Goal: Task Accomplishment & Management: Manage account settings

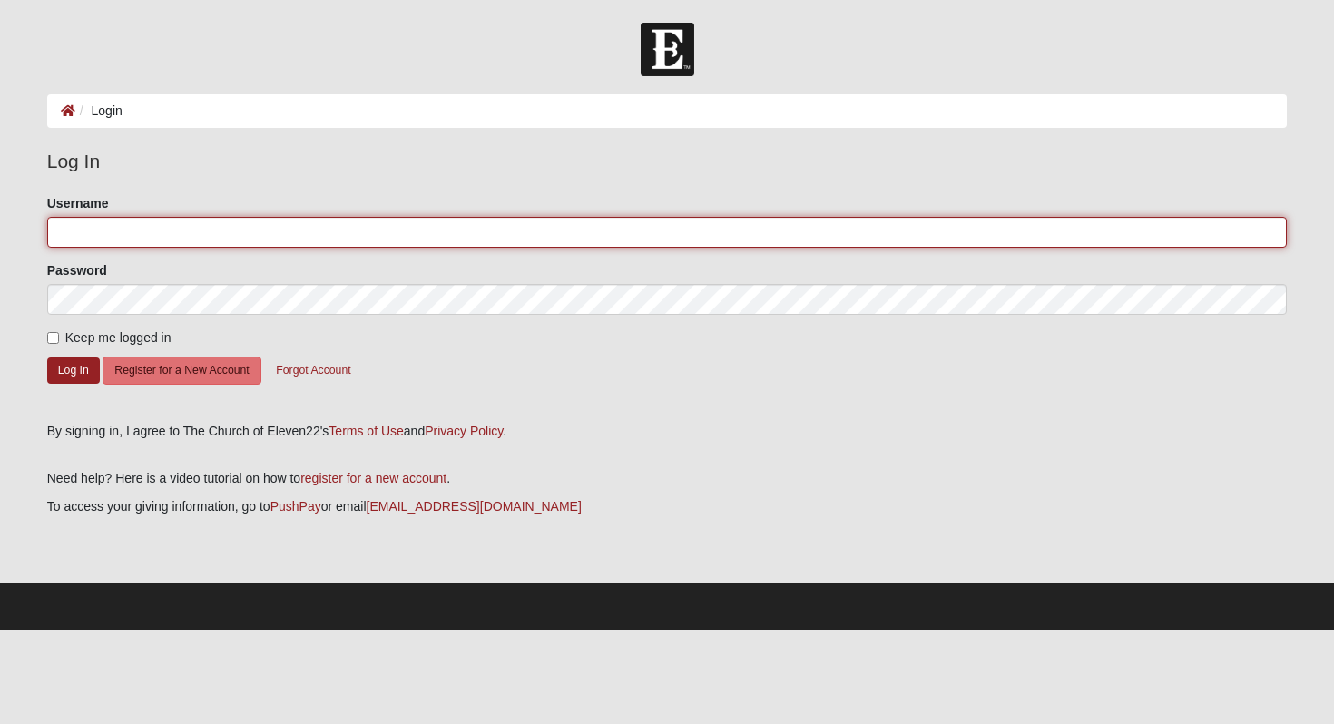
click at [345, 221] on input "Username" at bounding box center [667, 232] width 1241 height 31
type input "robbie.johnson00"
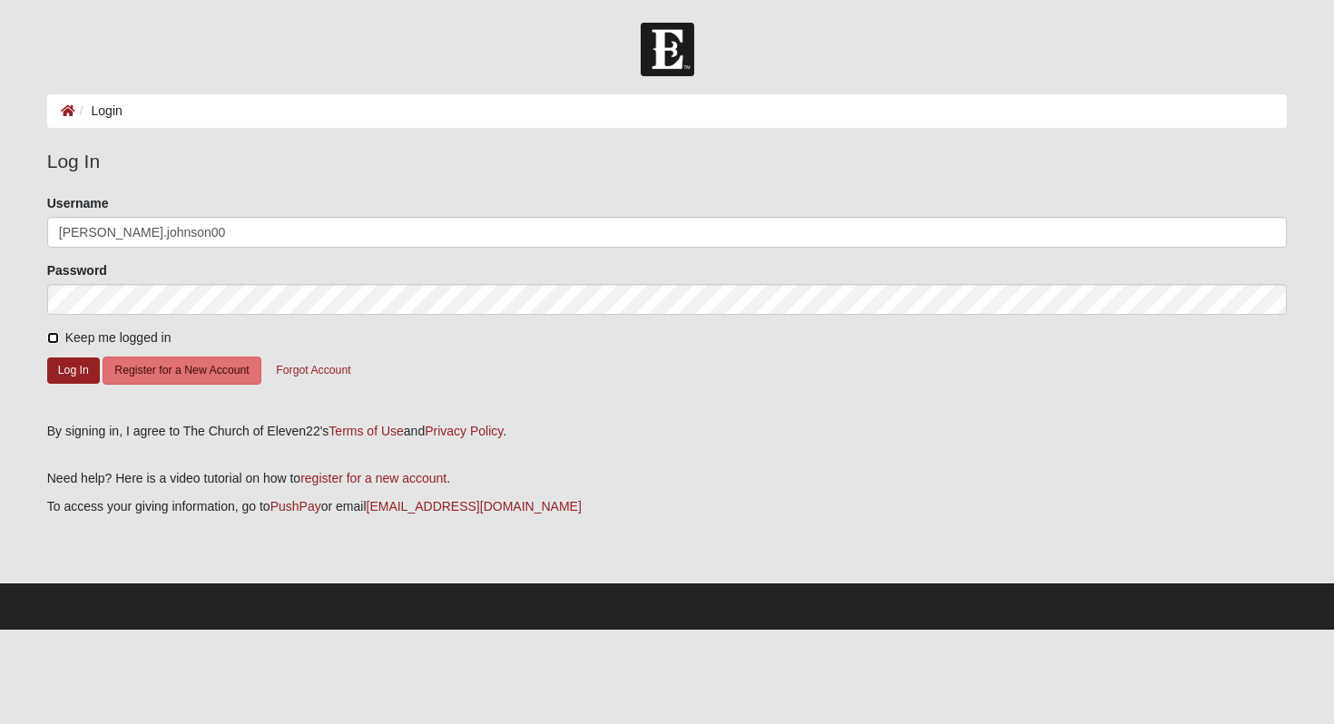
click at [52, 340] on input "Keep me logged in" at bounding box center [53, 338] width 12 height 12
checkbox input "true"
click at [72, 381] on button "Log In" at bounding box center [73, 371] width 53 height 26
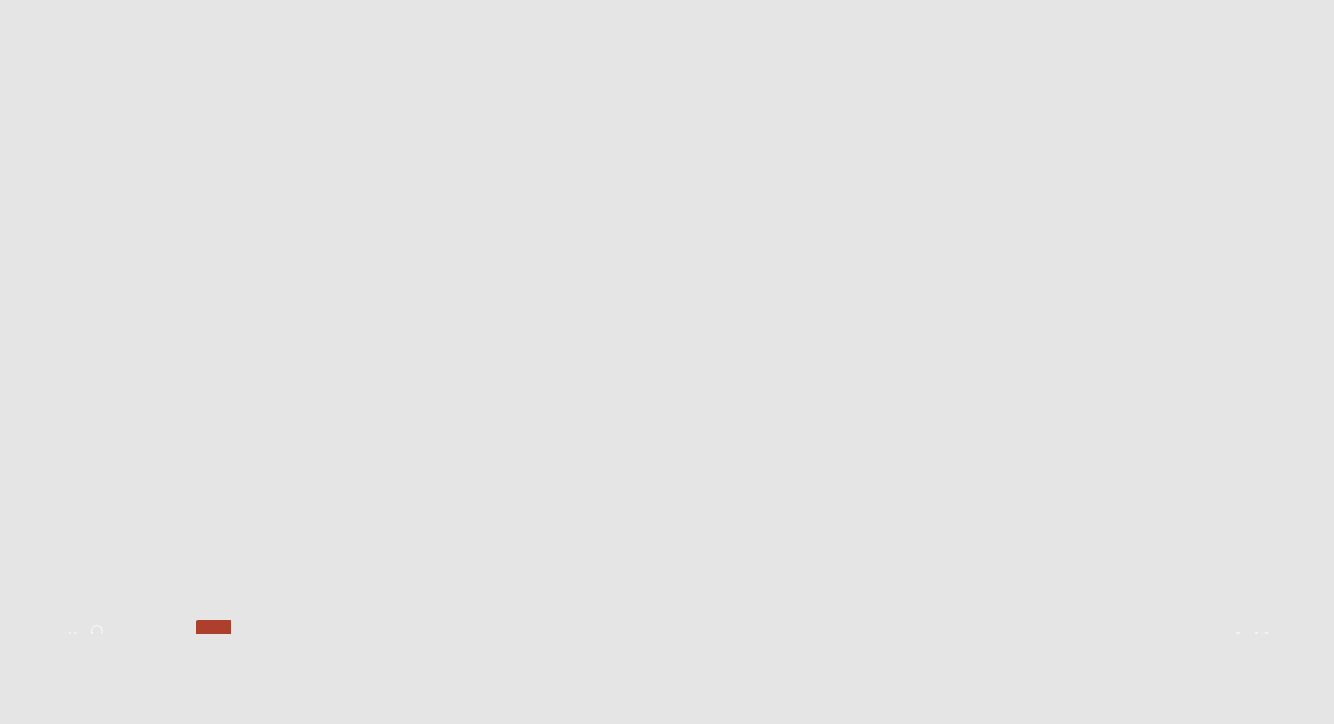
scroll to position [433, 0]
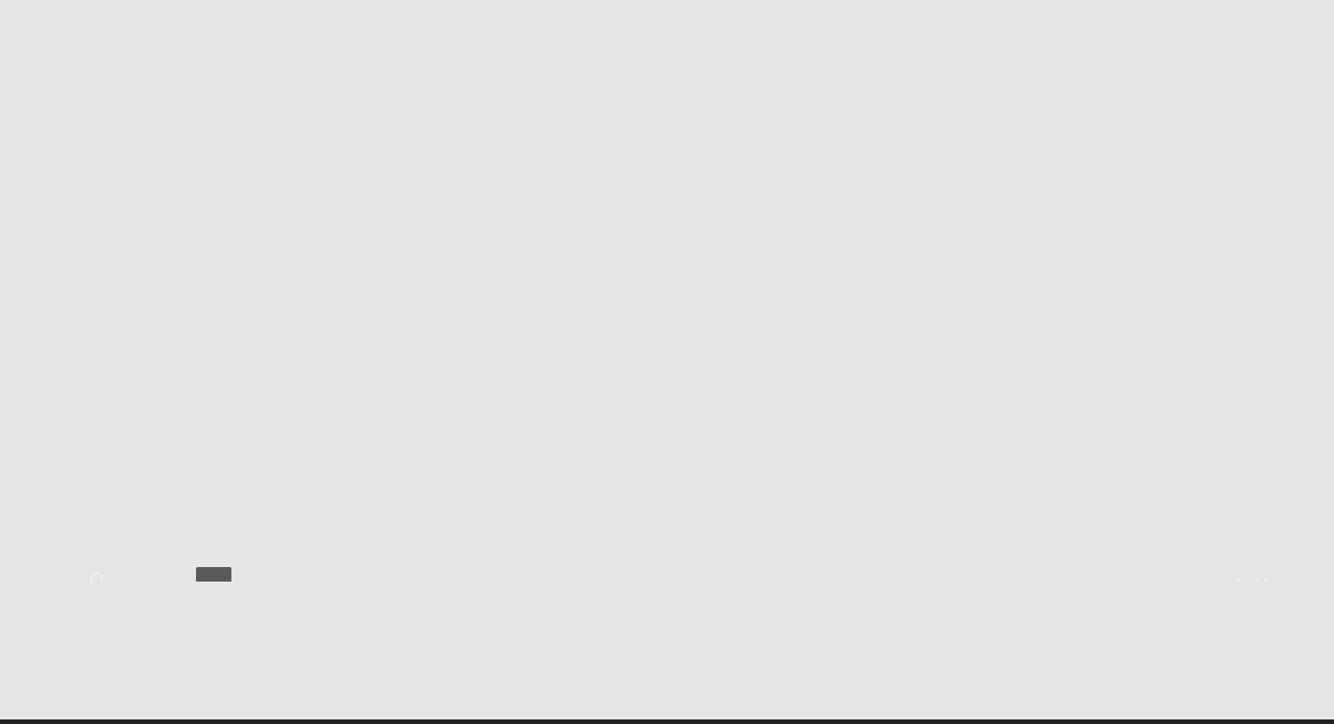
click at [152, 567] on div at bounding box center [668, 567] width 1214 height 0
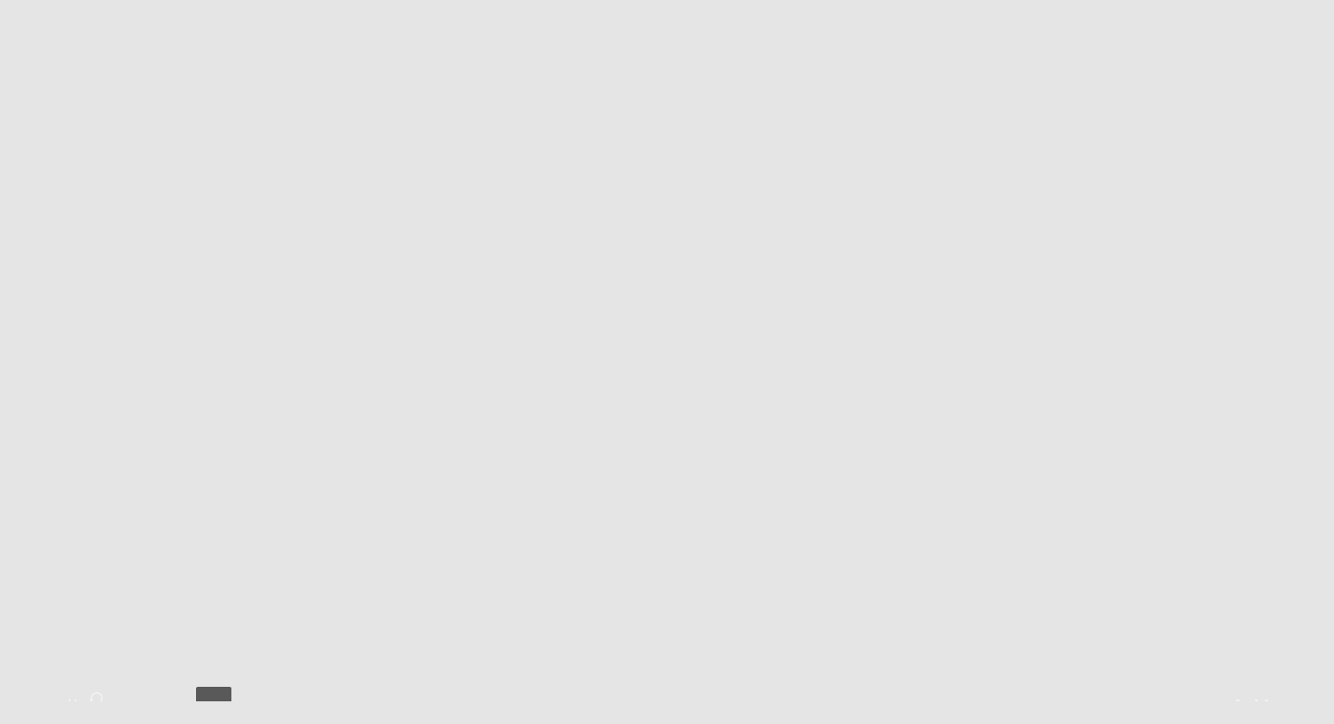
scroll to position [315, 0]
click at [212, 685] on div at bounding box center [668, 685] width 1214 height 0
click at [273, 685] on div at bounding box center [668, 685] width 1214 height 0
click at [352, 685] on div at bounding box center [668, 685] width 1214 height 0
click at [417, 685] on div at bounding box center [668, 685] width 1214 height 0
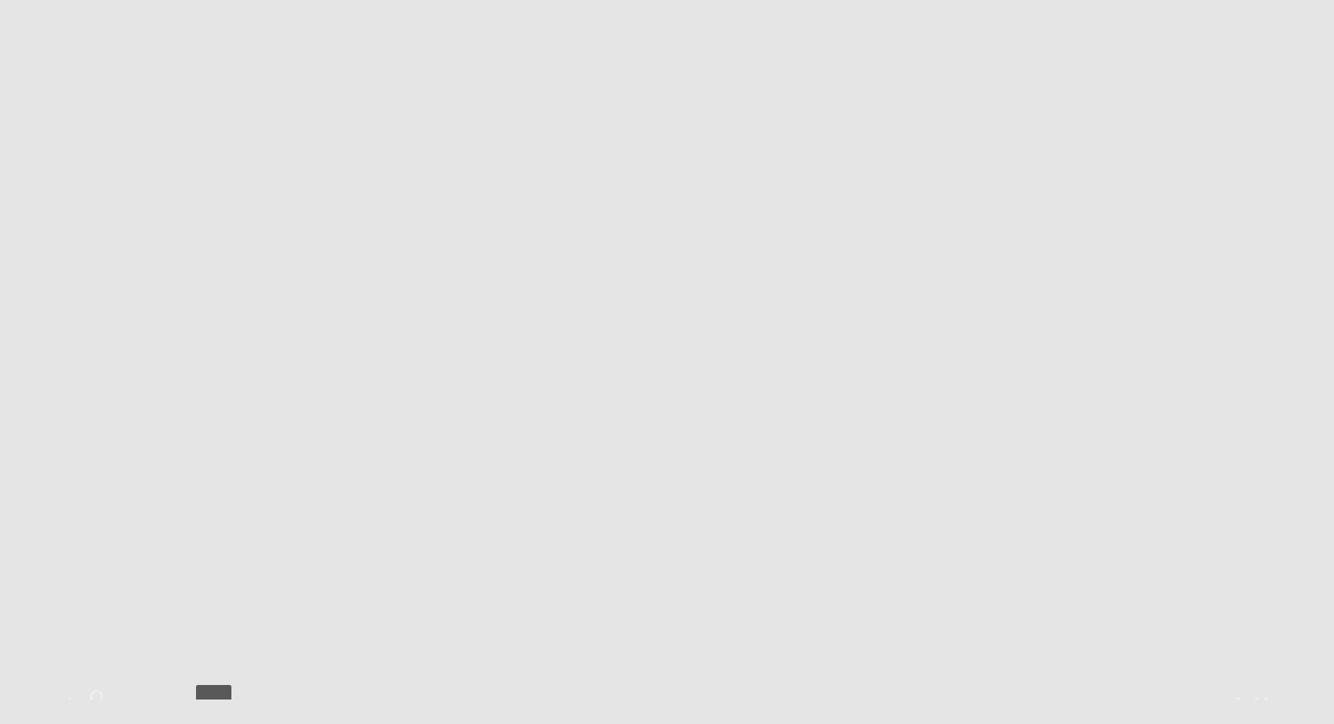
click at [469, 685] on div at bounding box center [668, 685] width 1214 height 0
click at [512, 685] on div at bounding box center [668, 685] width 1214 height 0
click at [583, 685] on div at bounding box center [668, 685] width 1214 height 0
click at [624, 685] on div at bounding box center [668, 685] width 1214 height 0
click at [726, 685] on div at bounding box center [668, 685] width 1214 height 0
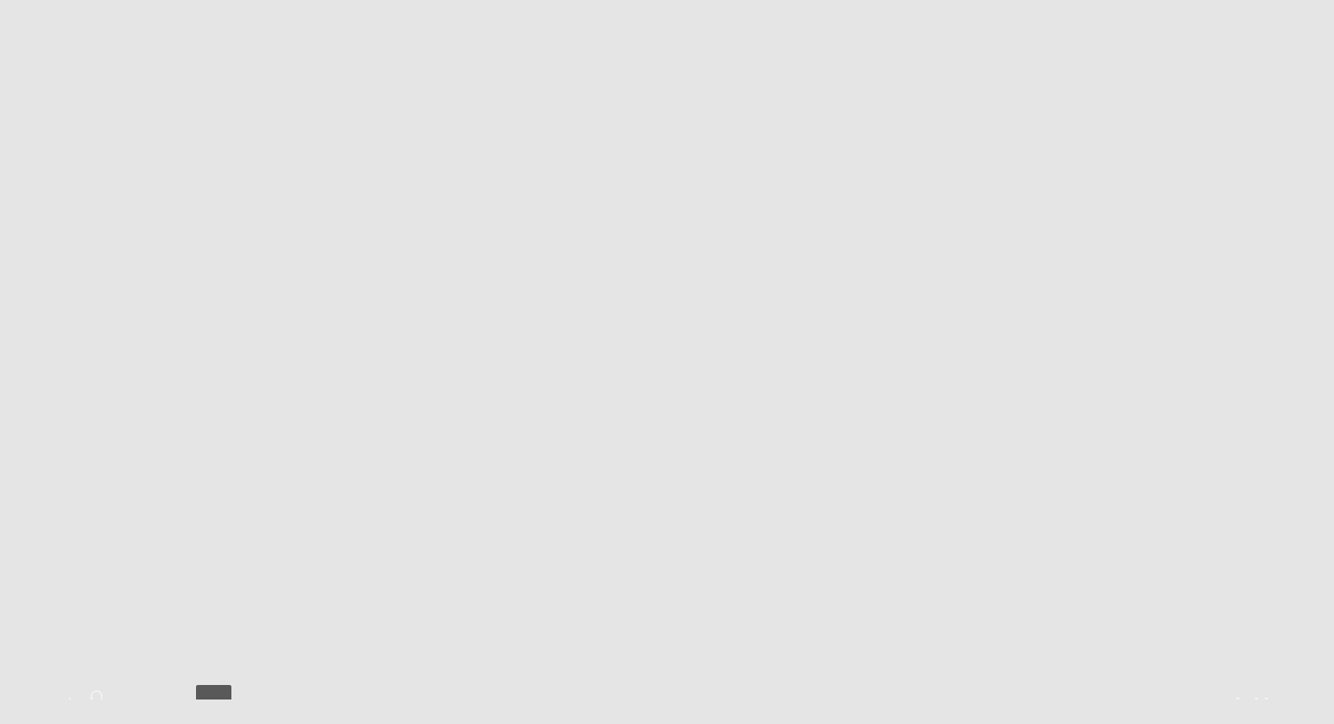
click at [785, 685] on div at bounding box center [668, 685] width 1214 height 0
click at [814, 685] on div at bounding box center [668, 685] width 1214 height 0
click at [796, 685] on div at bounding box center [668, 685] width 1214 height 0
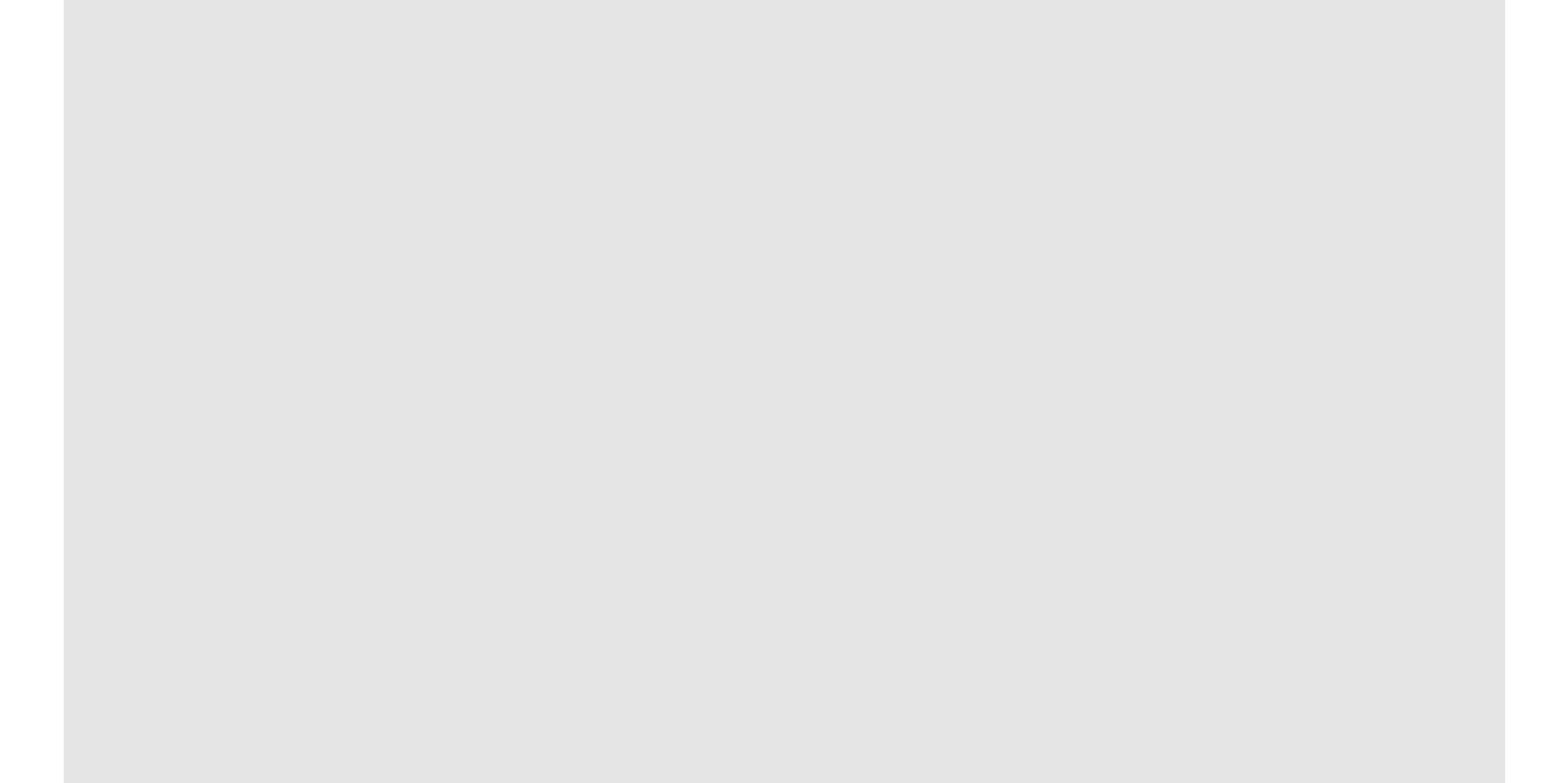
scroll to position [305, 0]
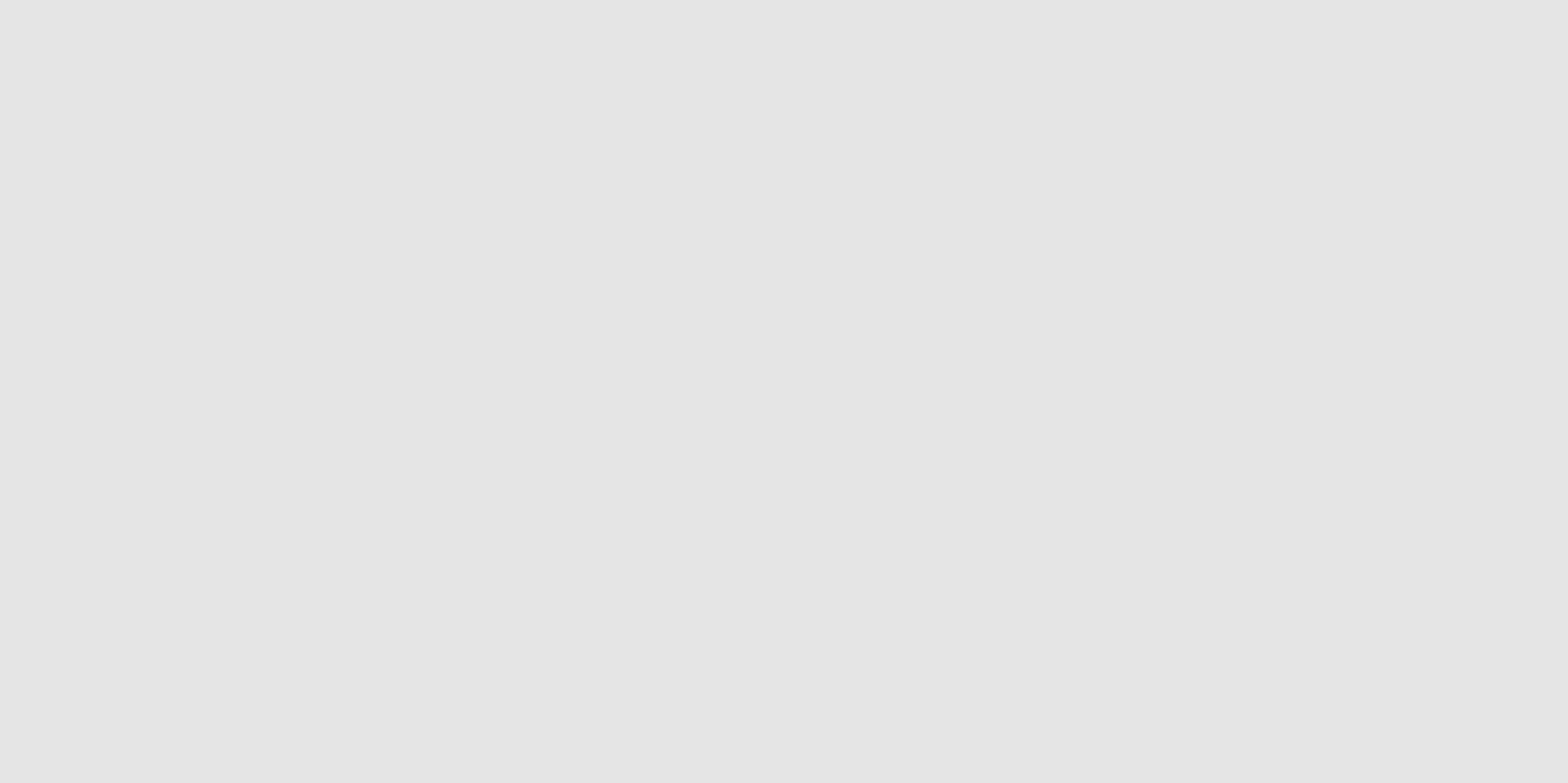
click at [1200, 519] on button "Toggle Play Pause" at bounding box center [784, 369] width 1440 height 783
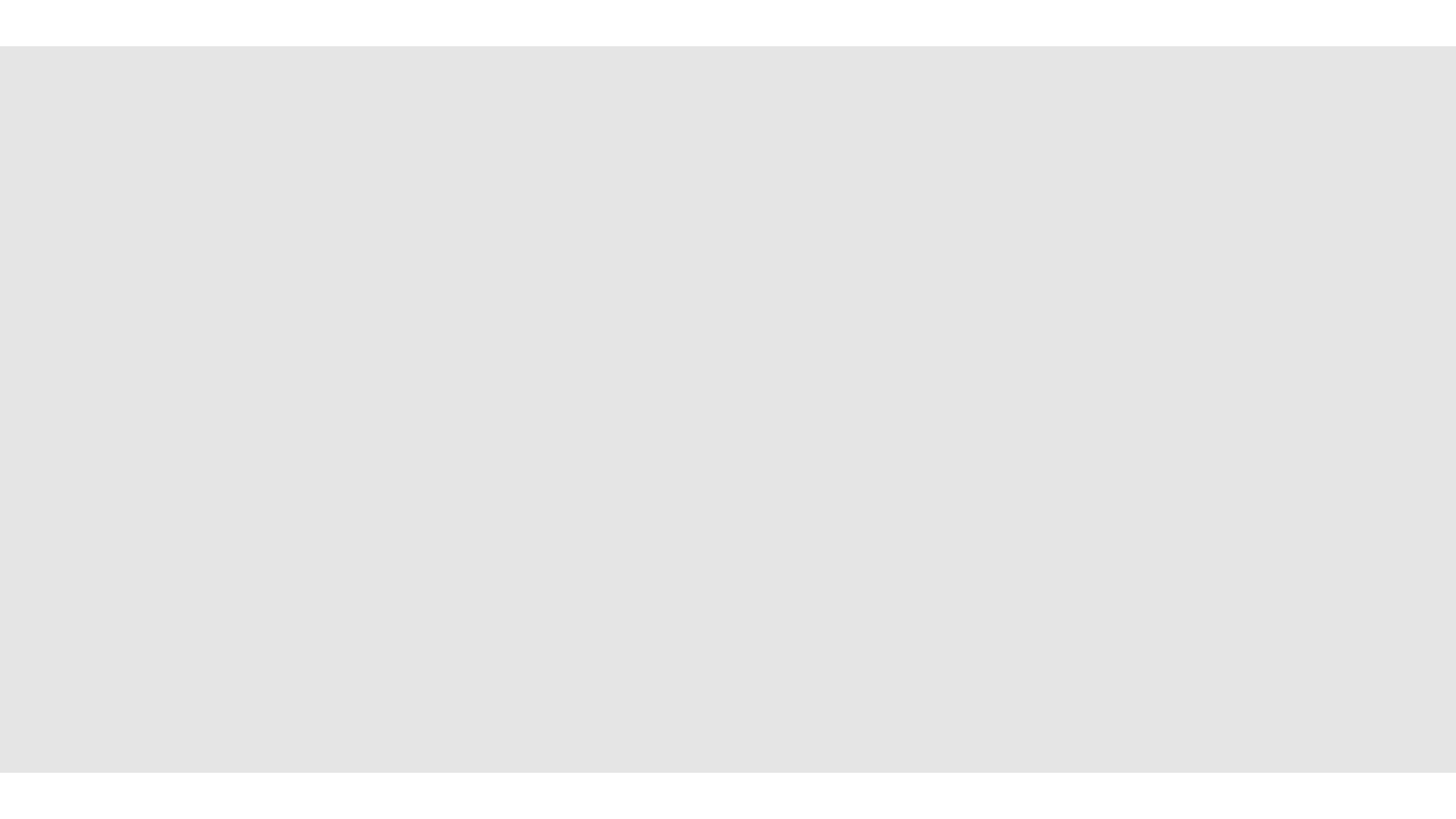
scroll to position [0, 0]
